Goal: Transaction & Acquisition: Purchase product/service

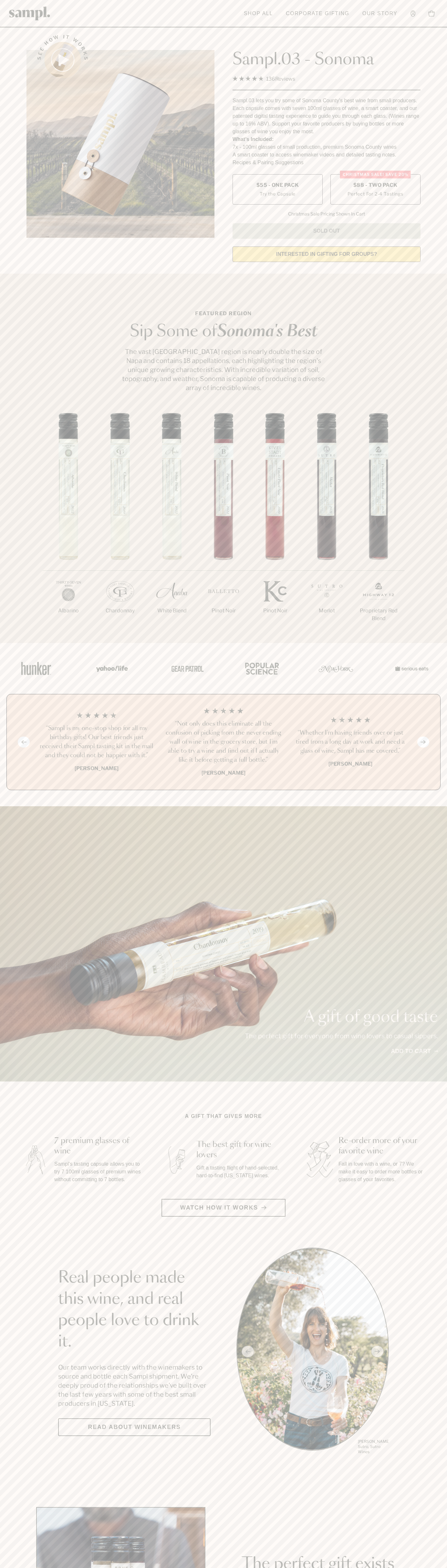
click at [375, 190] on label "Christmas SALE! Save 20% $88 - Two Pack Perfect For 2-4 Tastings" at bounding box center [375, 189] width 90 height 30
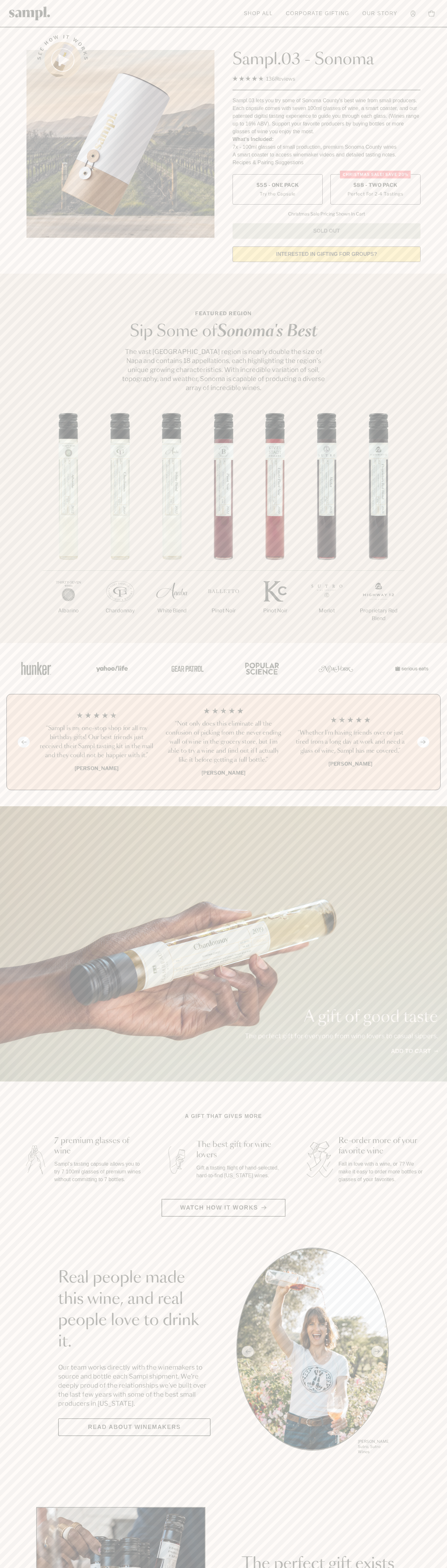
click at [96, 743] on h3 "“Sampl is my one-stop shop for all my birthday gifts! Our best friends just rec…" at bounding box center [96, 741] width 116 height 36
click at [389, 15] on link "Our Story" at bounding box center [379, 13] width 41 height 14
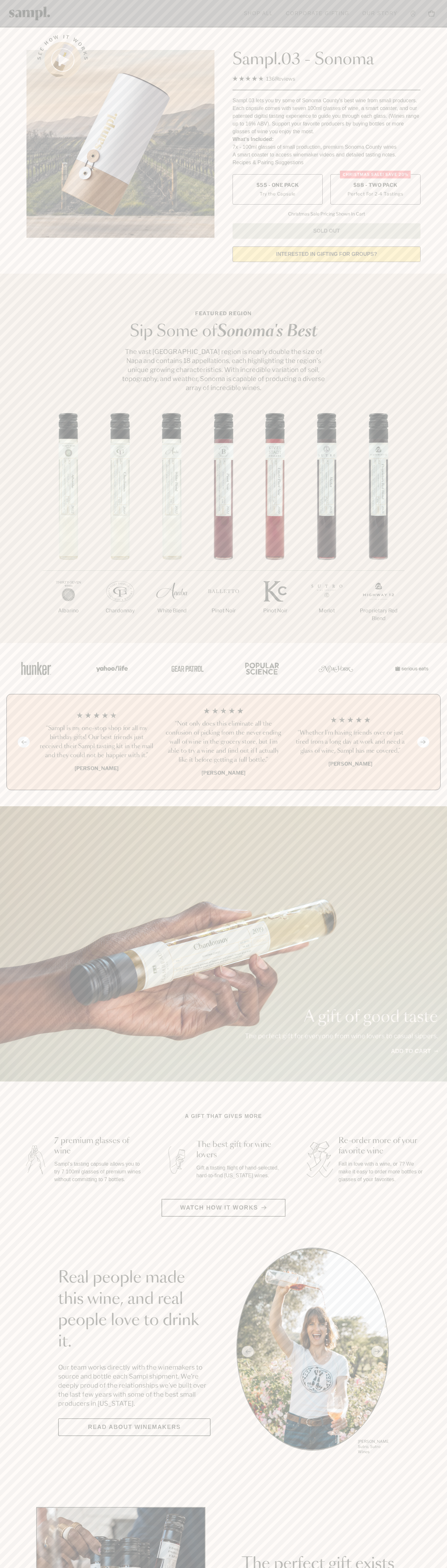
click at [446, 218] on section "See how it works Sampl.03 - Sonoma 4.9 Rated 4.9 out of 5 stars 136 Reviews Cli…" at bounding box center [224, 146] width 447 height 241
click at [173, 1567] on html "Skip to main content Toggle navigation menu Shop All Corporate Gifting Our Stor…" at bounding box center [224, 1513] width 447 height 3026
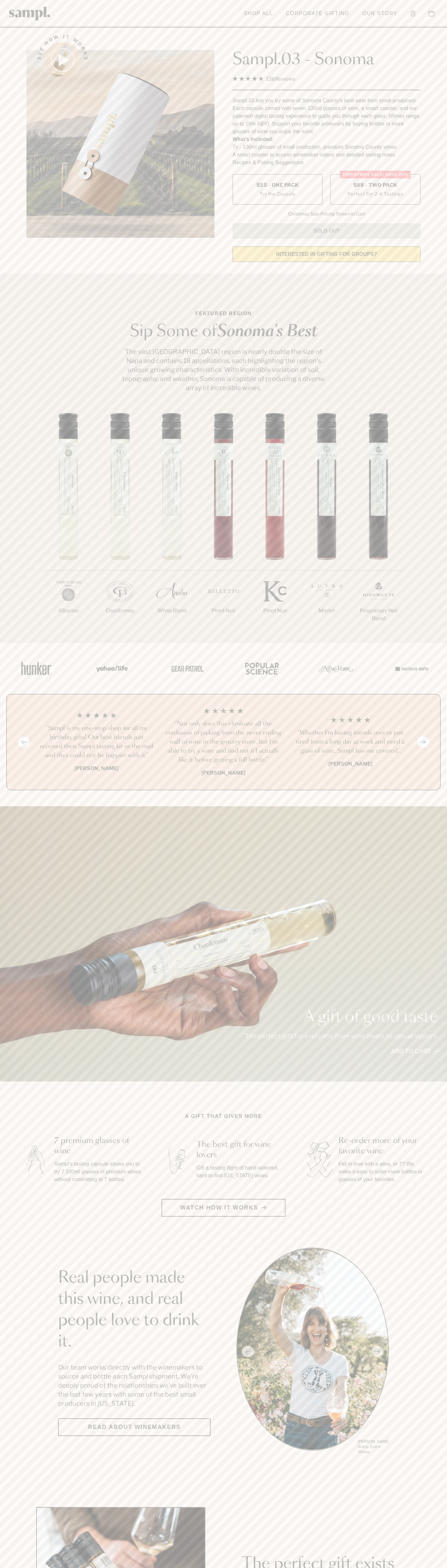
click at [375, 186] on span "$88 - Two Pack" at bounding box center [375, 185] width 44 height 7
click at [96, 743] on h3 "“Sampl is my one-stop shop for all my birthday gifts! Our best friends just rec…" at bounding box center [96, 741] width 116 height 36
